Goal: Contribute content: Contribute content

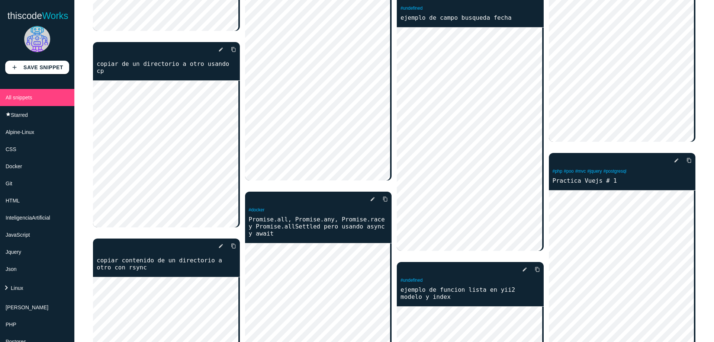
scroll to position [3570, 0]
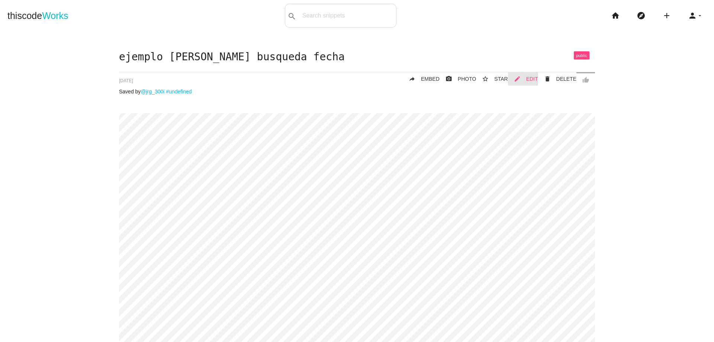
click at [525, 80] on link "mode_edit EDIT" at bounding box center [523, 78] width 30 height 13
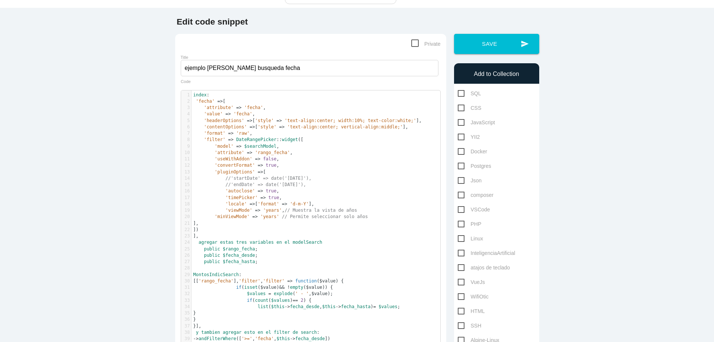
scroll to position [45, 0]
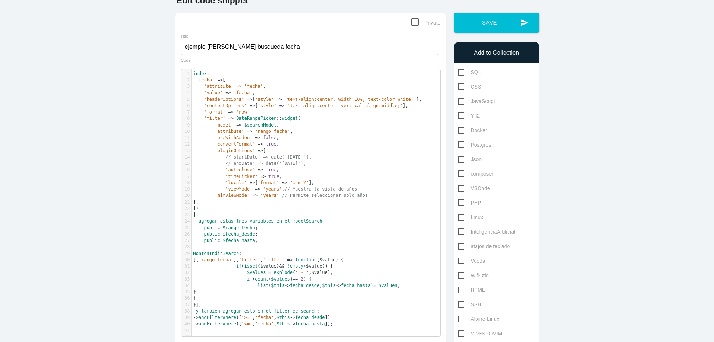
click at [459, 115] on span "YII2" at bounding box center [469, 115] width 22 height 9
click at [459, 115] on input "YII2" at bounding box center [460, 113] width 5 height 5
checkbox input "true"
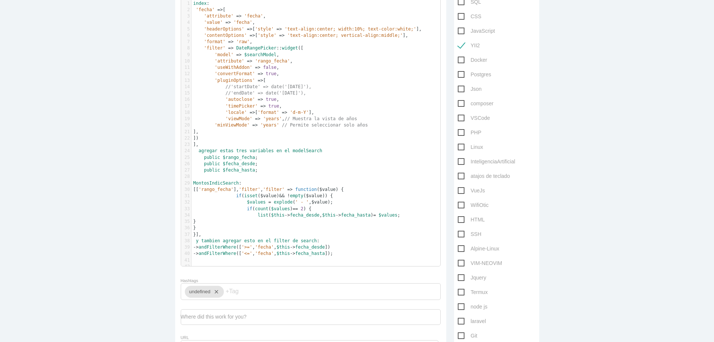
scroll to position [0, 0]
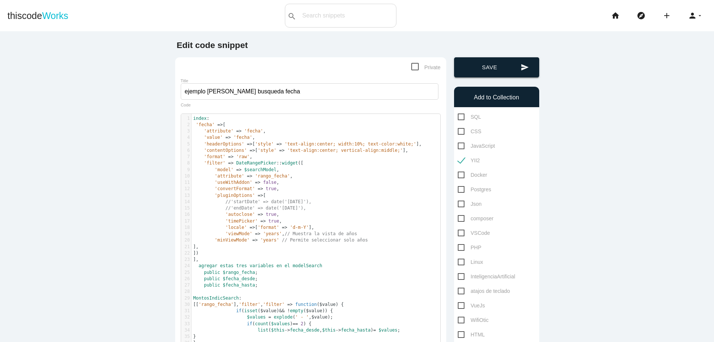
click at [491, 71] on button "send Save" at bounding box center [496, 67] width 85 height 20
